Goal: Find specific page/section: Find specific page/section

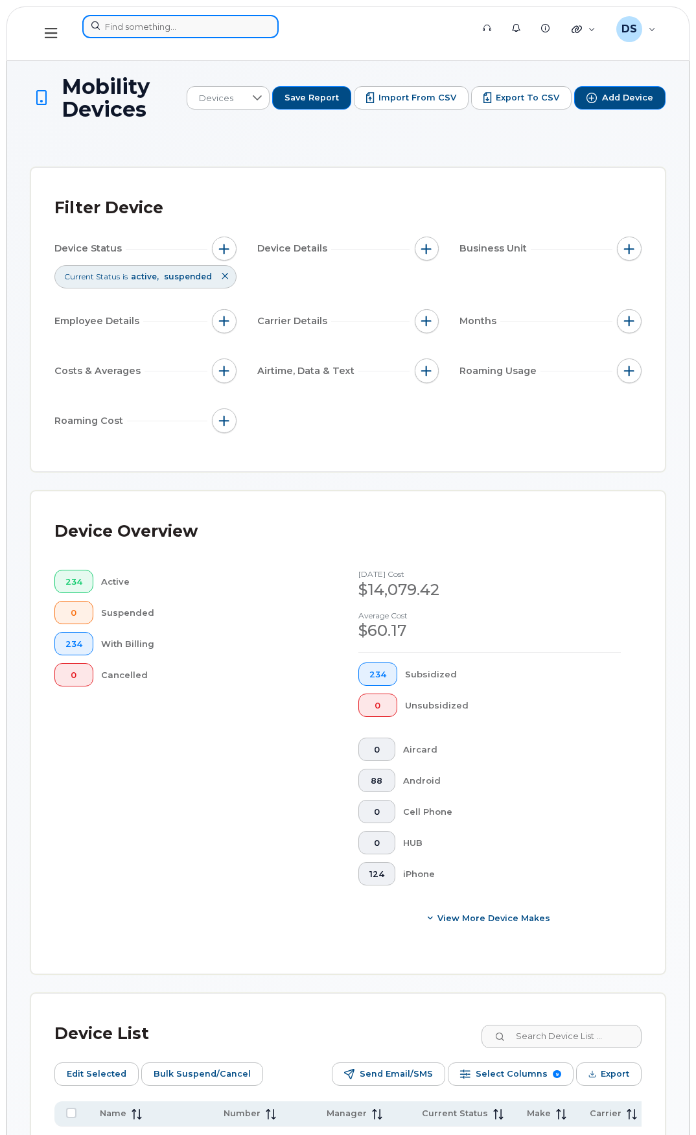
drag, startPoint x: 211, startPoint y: 15, endPoint x: 207, endPoint y: 21, distance: 7.0
click at [211, 15] on input at bounding box center [180, 26] width 196 height 23
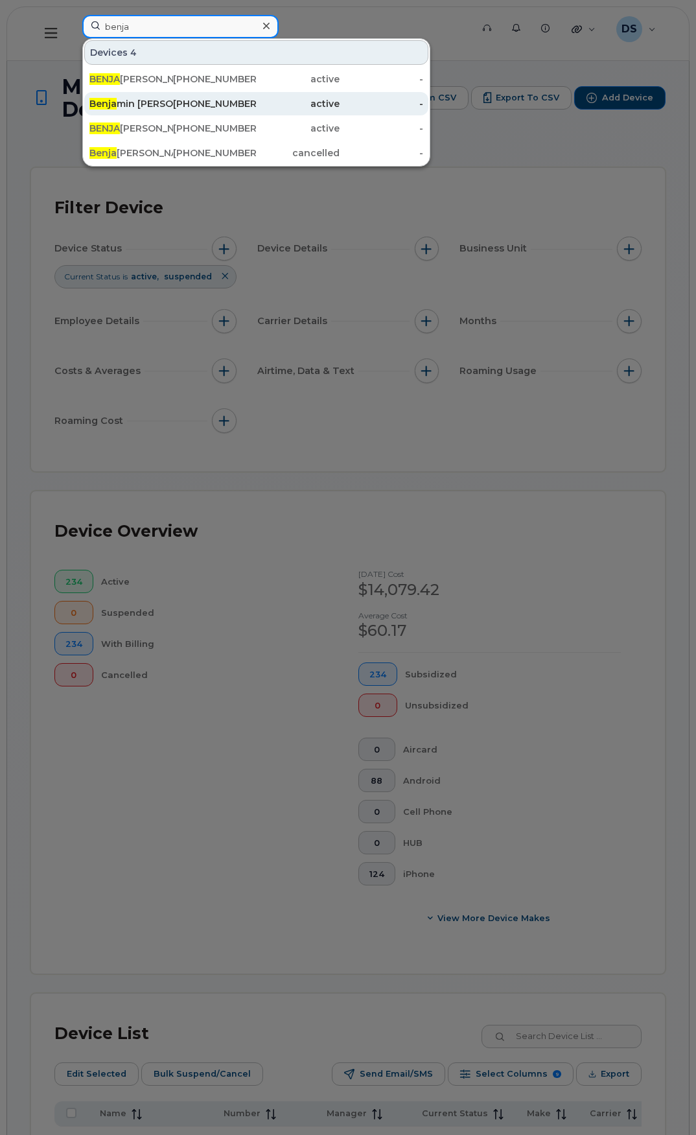
type input "benja"
click at [153, 100] on div "Benja min Murray- Re assign" at bounding box center [131, 103] width 84 height 13
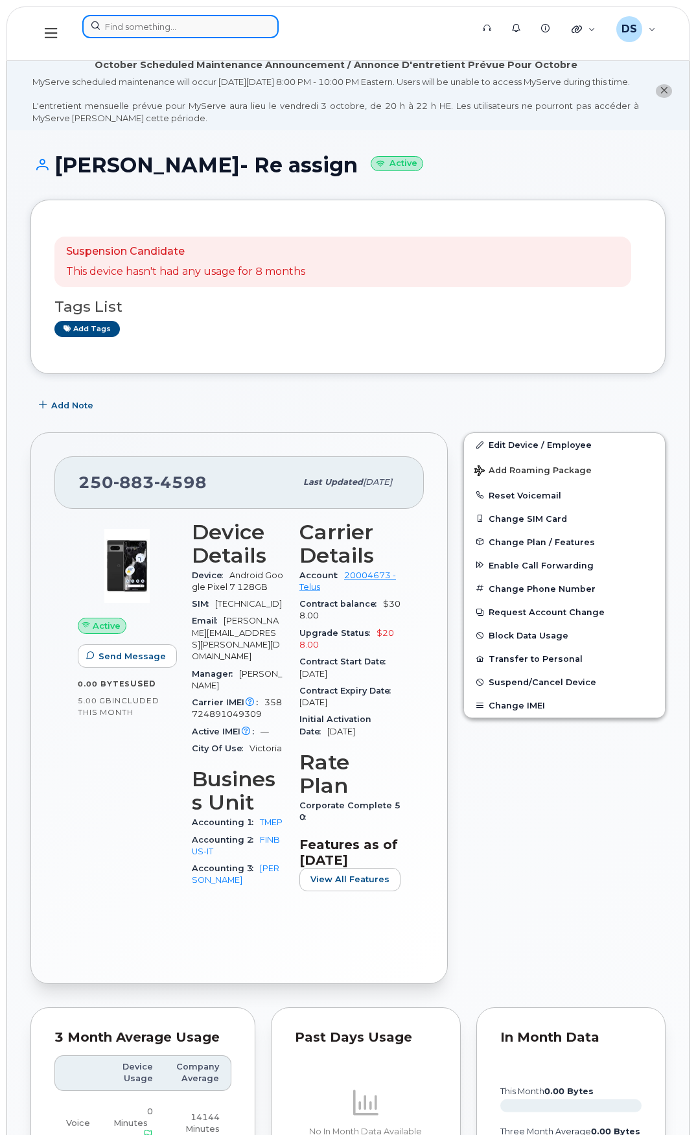
click at [132, 31] on input at bounding box center [180, 26] width 196 height 23
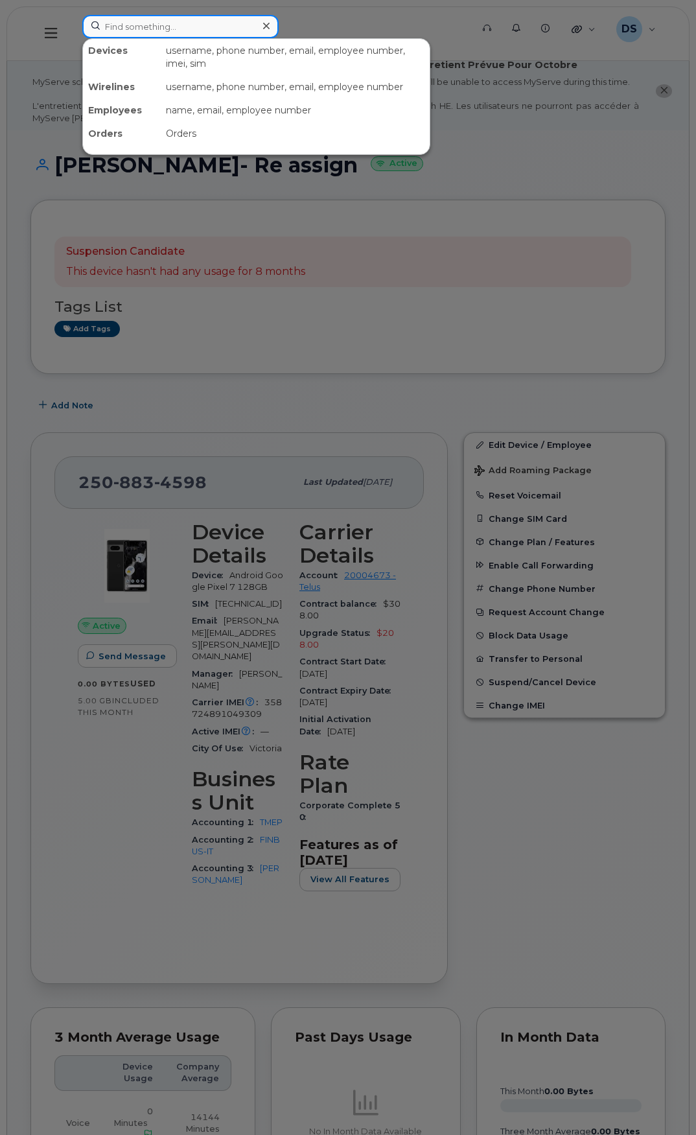
paste input "6729632788"
type input "6729632788"
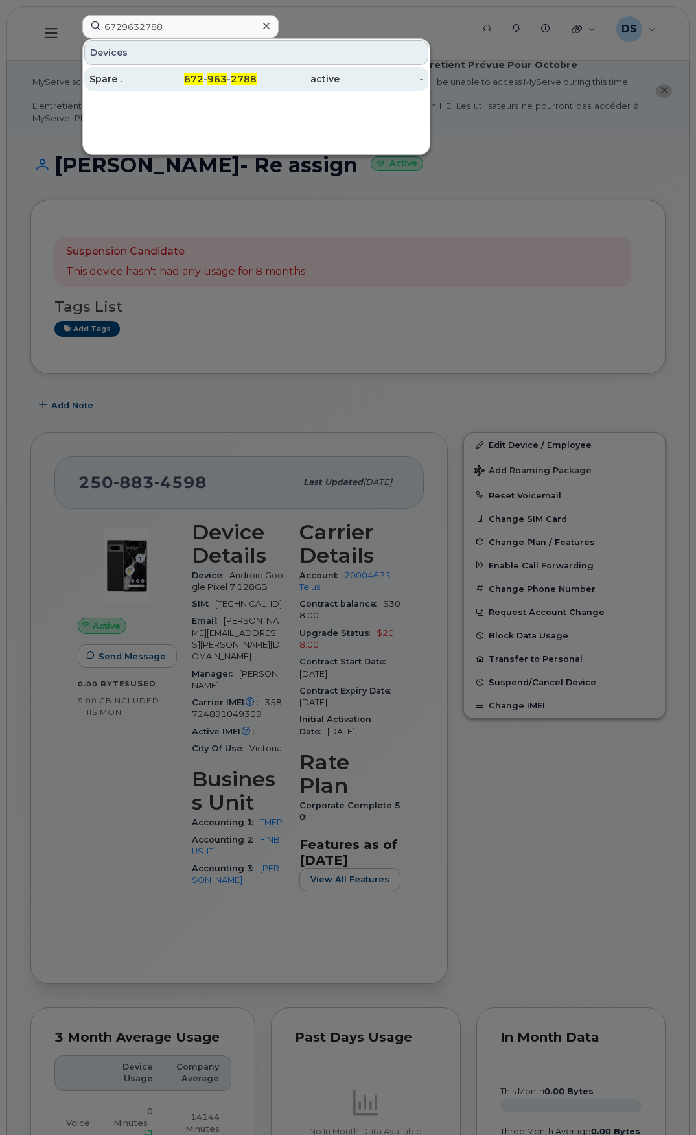
click at [146, 84] on div "Spare ." at bounding box center [131, 79] width 84 height 13
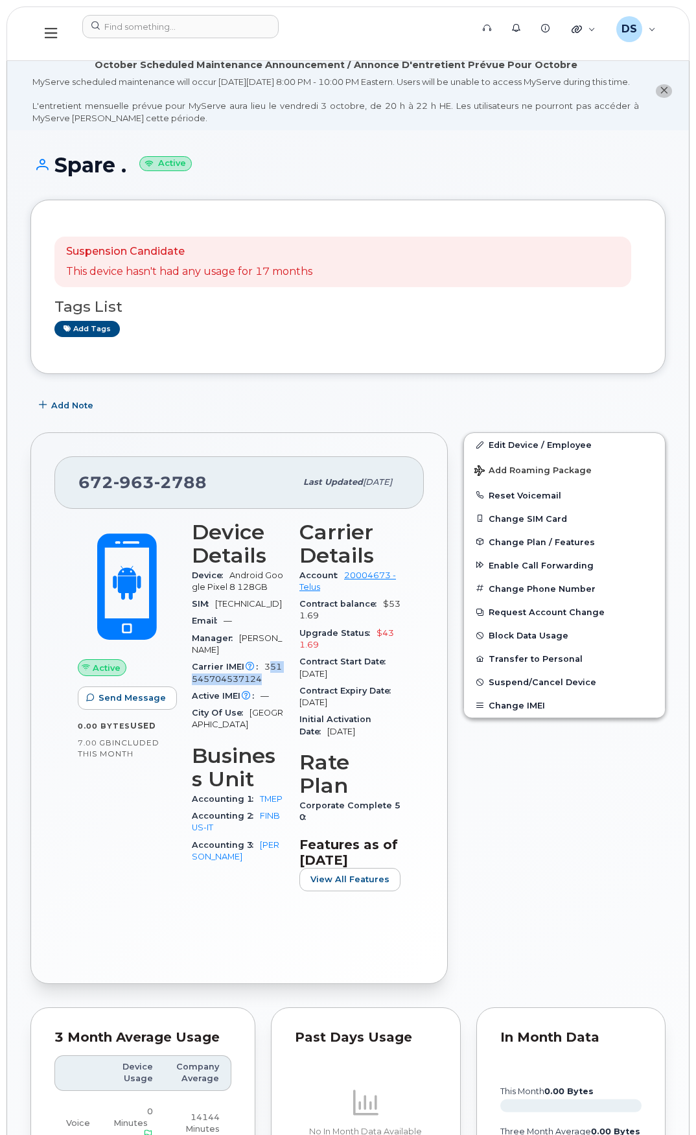
click at [270, 688] on div "Carrier IMEI Carrier IMEI is reported during the last billing cycle or change o…" at bounding box center [238, 672] width 92 height 29
click at [266, 683] on span "351545704537124" at bounding box center [237, 672] width 90 height 21
click at [266, 688] on div "Carrier IMEI Carrier IMEI is reported during the last billing cycle or change o…" at bounding box center [238, 672] width 92 height 29
copy span "351545704537124"
click at [168, 25] on input at bounding box center [180, 26] width 196 height 23
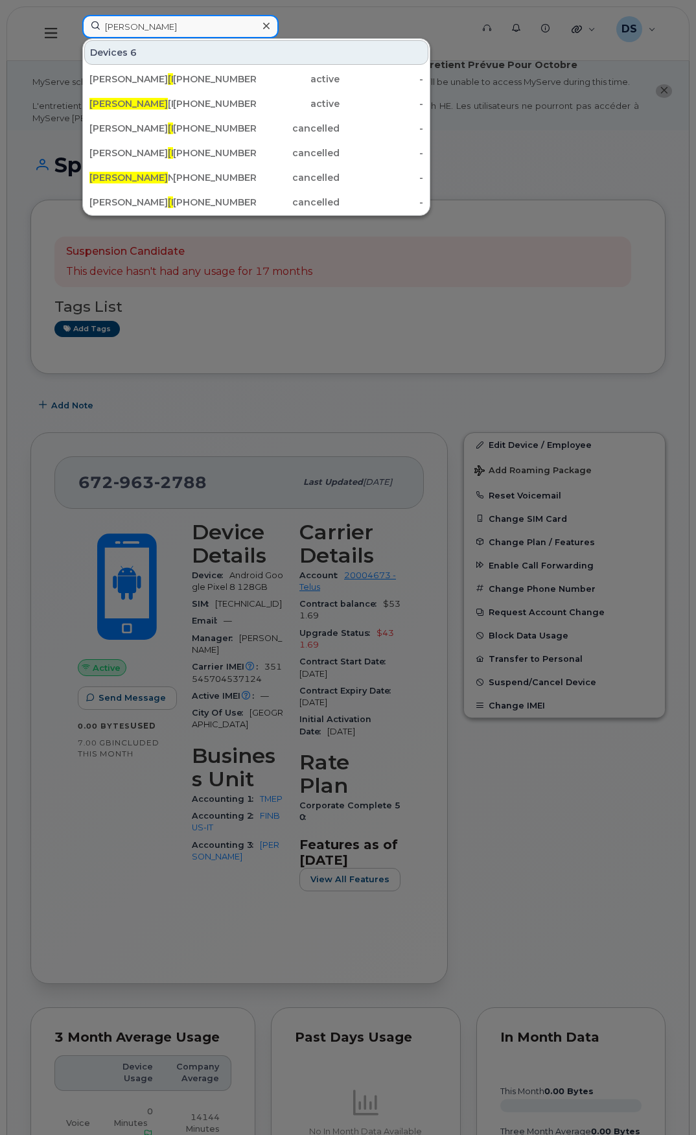
click at [163, 34] on input "shaw" at bounding box center [180, 26] width 196 height 23
drag, startPoint x: 104, startPoint y: 17, endPoint x: 86, endPoint y: 10, distance: 18.9
click at [86, 15] on div "shaw Devices 6 MATTHEW SHAW 250-883-3187 active - SHAW N BALLARD 604-319-2919 a…" at bounding box center [273, 34] width 402 height 38
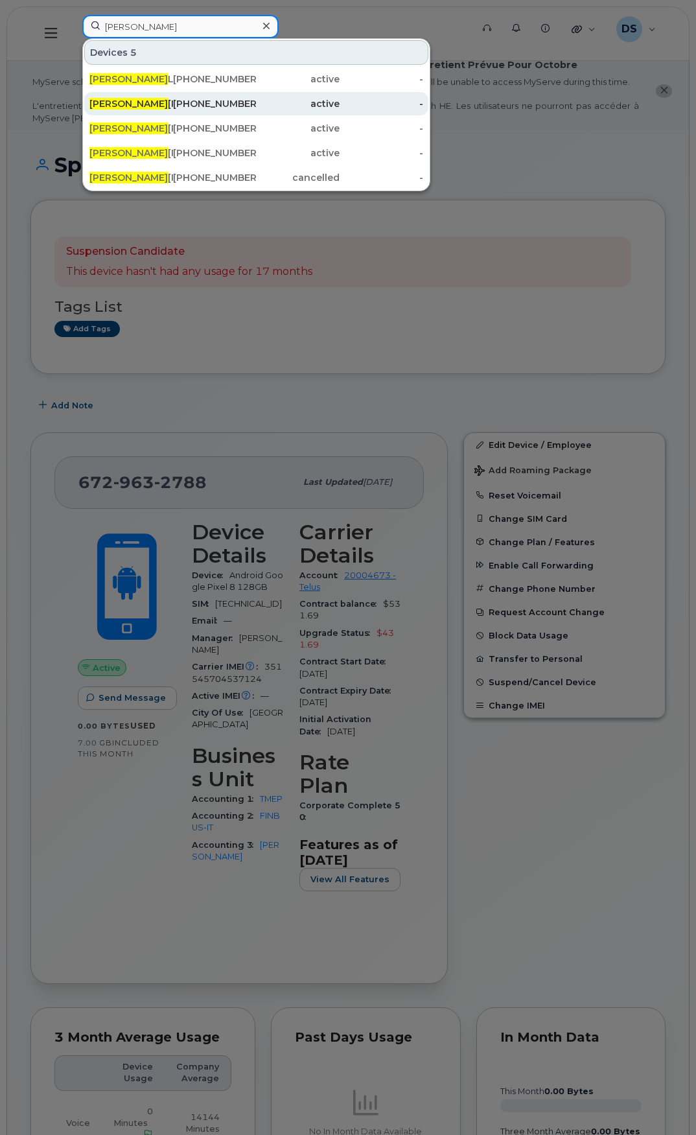
type input "[PERSON_NAME]"
click at [159, 99] on div "Andrew Smith Re-Assign" at bounding box center [131, 103] width 84 height 13
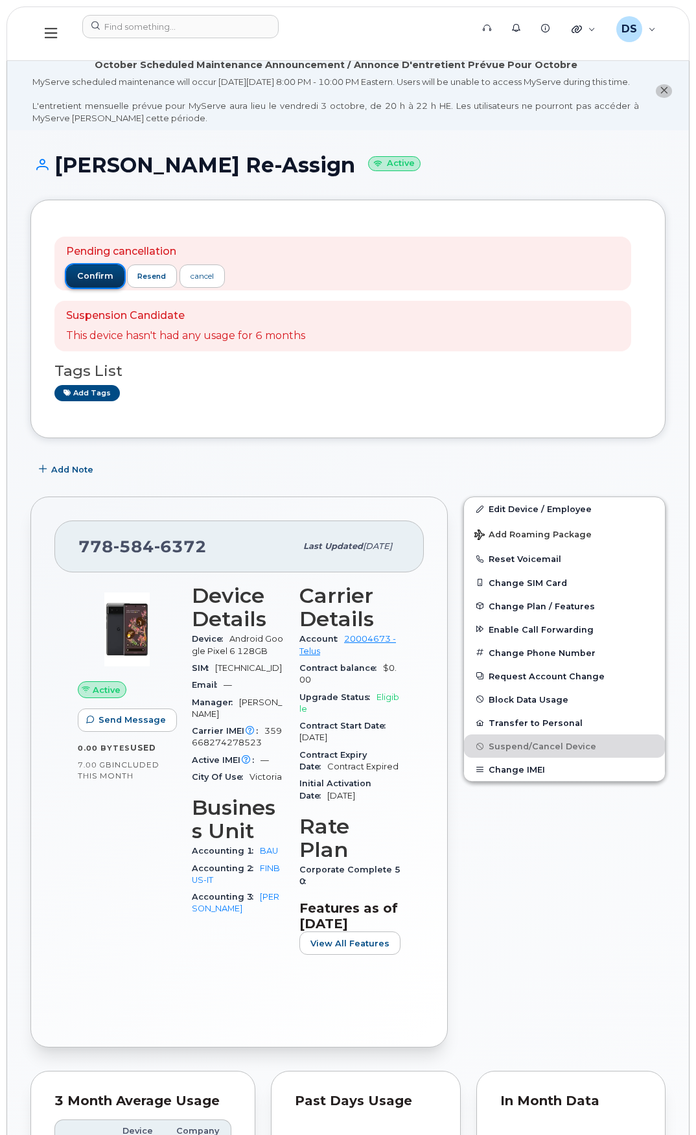
click at [104, 282] on span "confirm" at bounding box center [95, 276] width 36 height 12
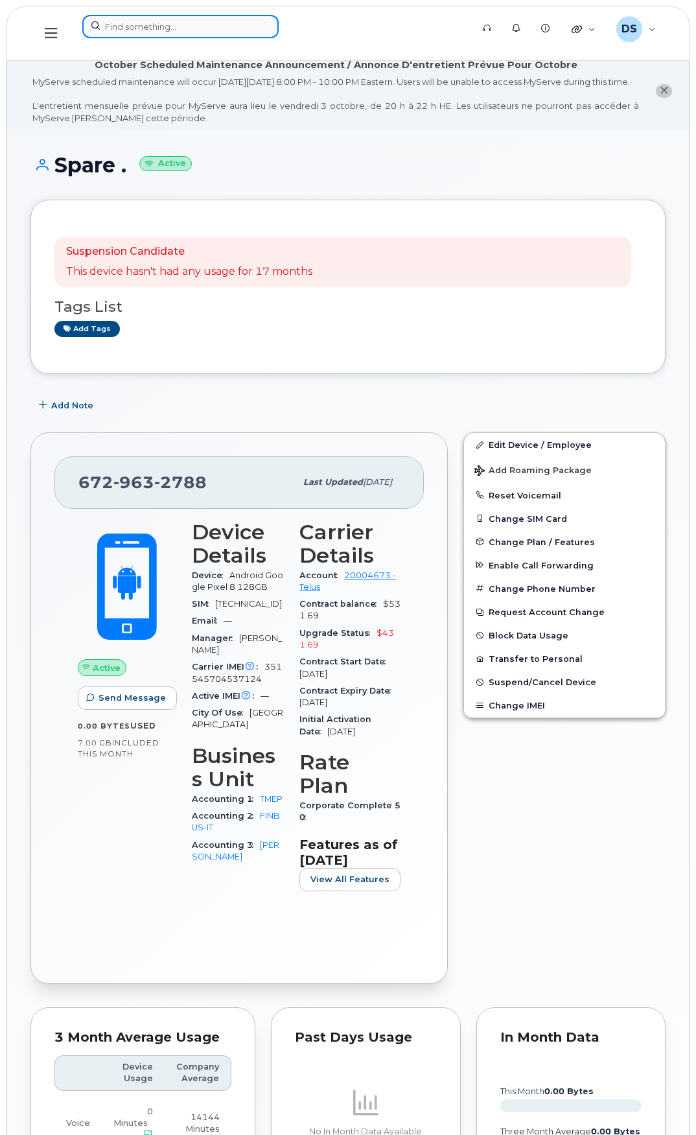
click at [102, 27] on input at bounding box center [180, 26] width 196 height 23
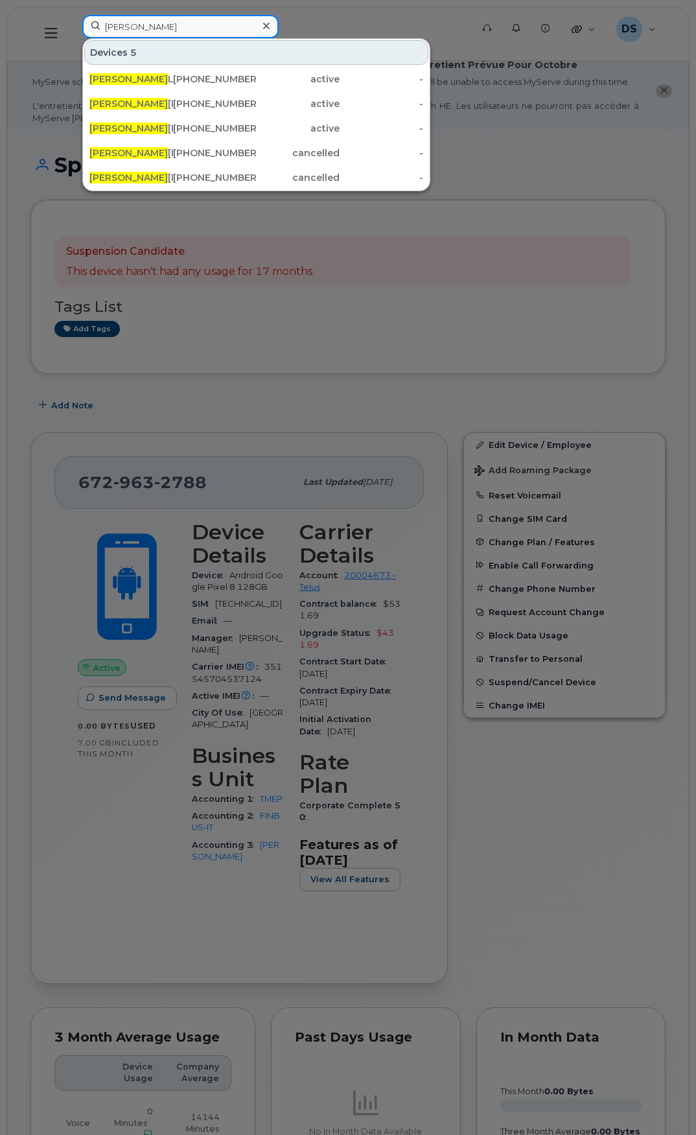
type input "[PERSON_NAME]"
